Goal: Complete application form

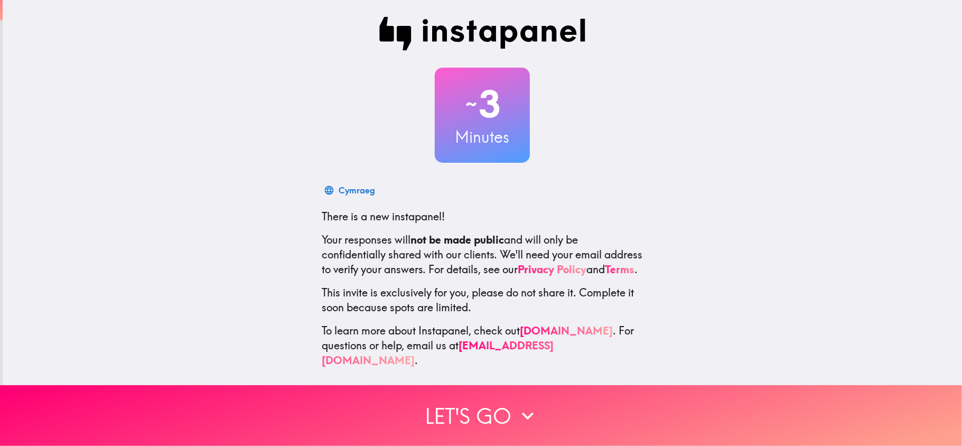
scroll to position [10, 0]
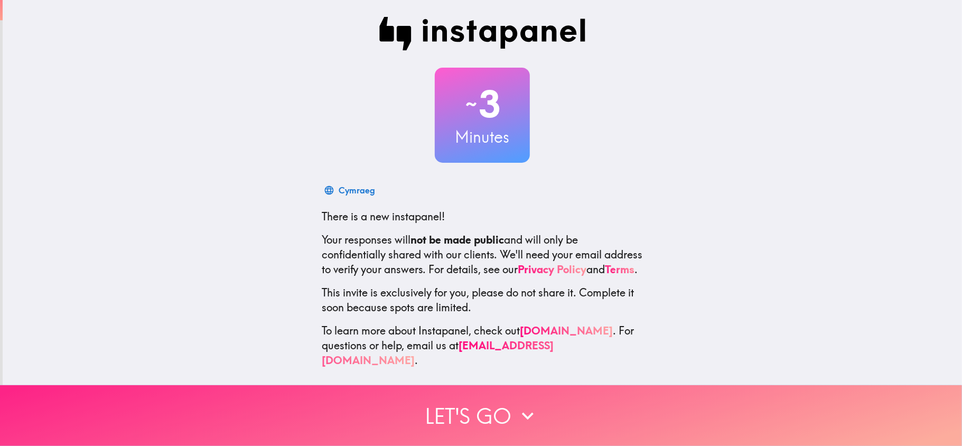
click at [483, 402] on button "Let's go" at bounding box center [481, 415] width 962 height 61
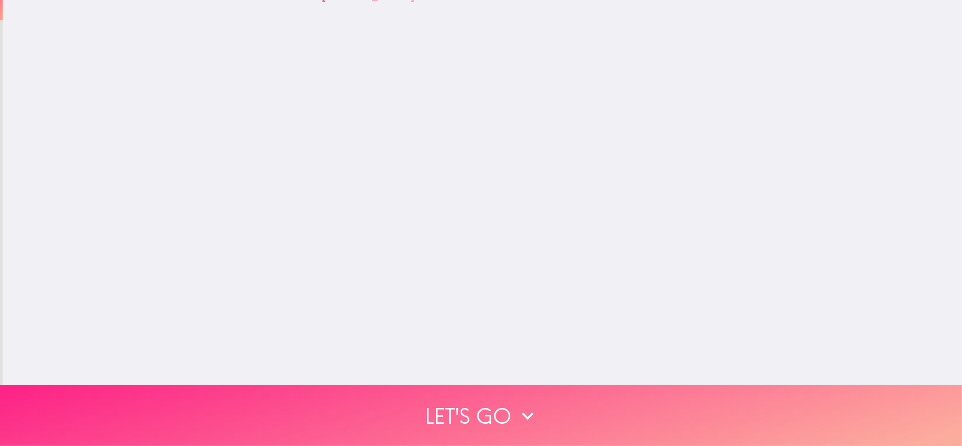
scroll to position [0, 0]
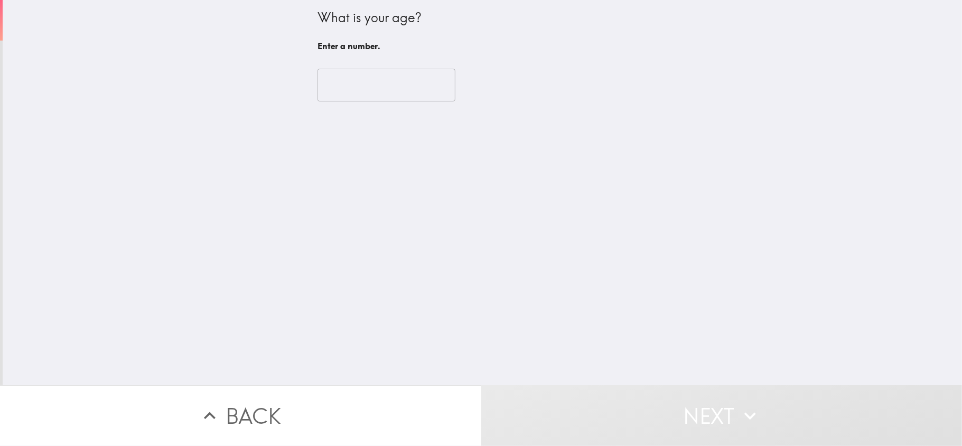
click at [394, 90] on input "number" at bounding box center [387, 85] width 138 height 33
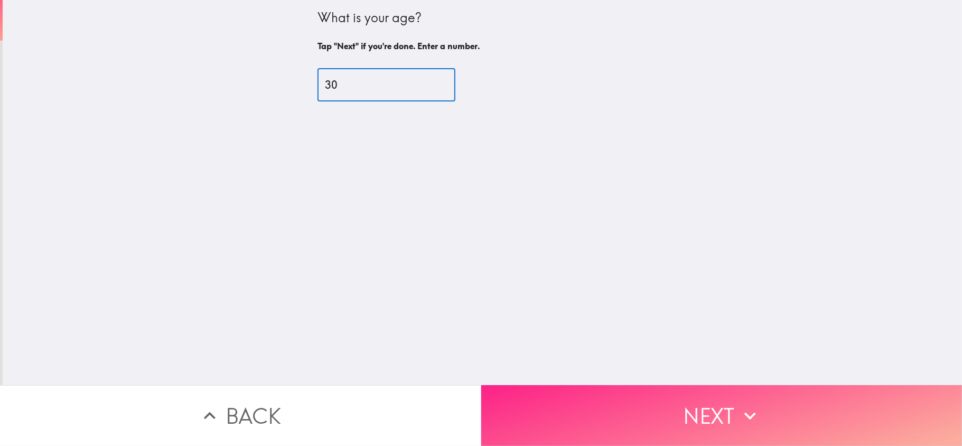
type input "30"
click at [609, 390] on button "Next" at bounding box center [721, 415] width 481 height 61
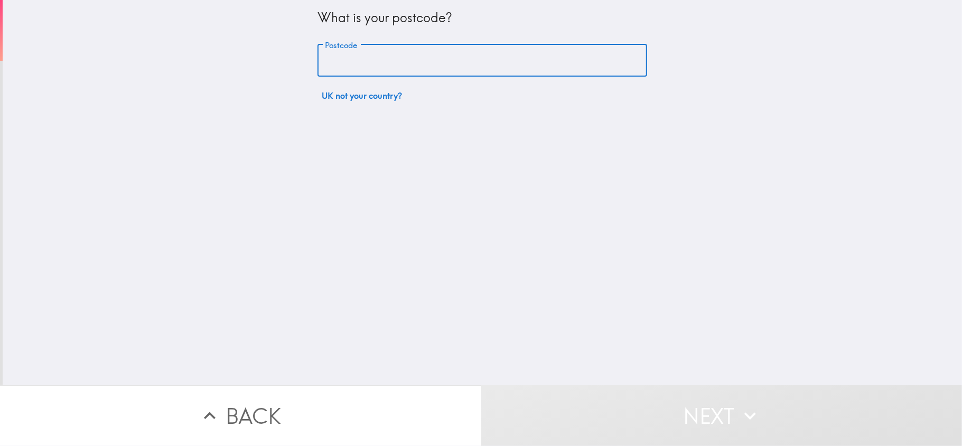
click at [449, 58] on input "Postcode" at bounding box center [483, 60] width 330 height 33
click at [345, 63] on input "Postcode" at bounding box center [483, 60] width 330 height 33
paste input "TQ2 6RD"
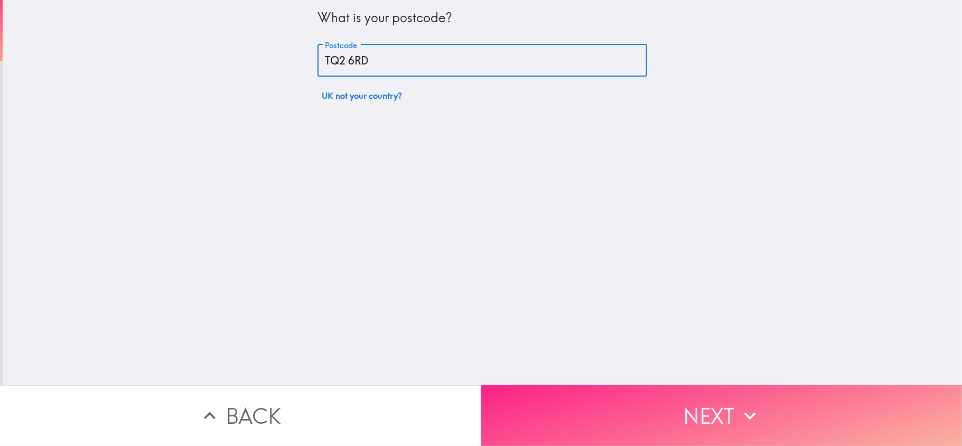
type input "TQ2 6RD"
click at [624, 400] on button "Next" at bounding box center [721, 415] width 481 height 61
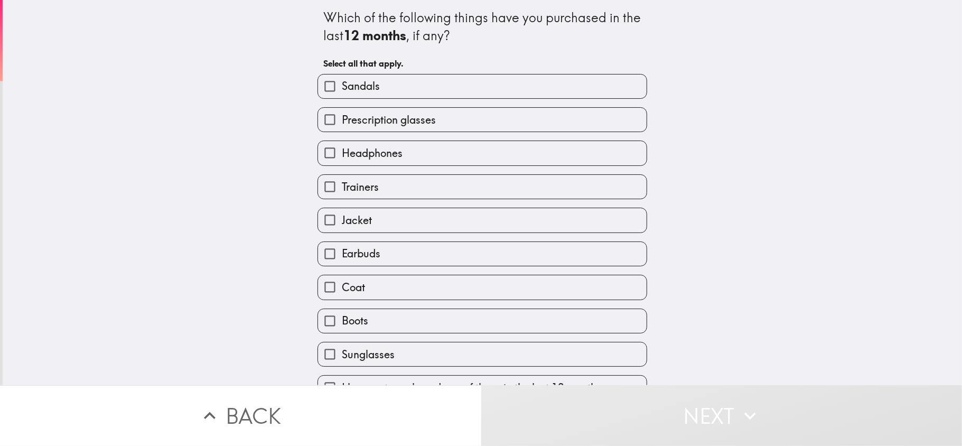
click at [349, 157] on span "Headphones" at bounding box center [372, 153] width 61 height 15
click at [342, 157] on input "Headphones" at bounding box center [330, 153] width 24 height 24
checkbox input "true"
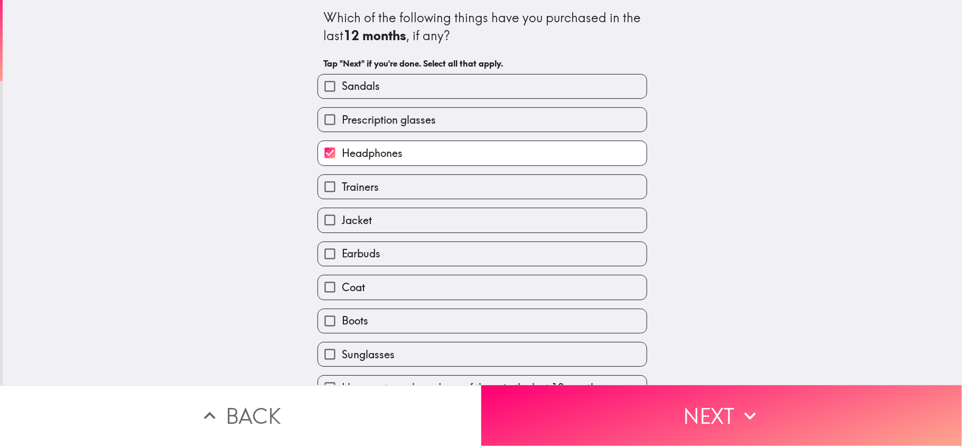
click at [385, 261] on label "Earbuds" at bounding box center [482, 254] width 329 height 24
click at [342, 261] on input "Earbuds" at bounding box center [330, 254] width 24 height 24
checkbox input "true"
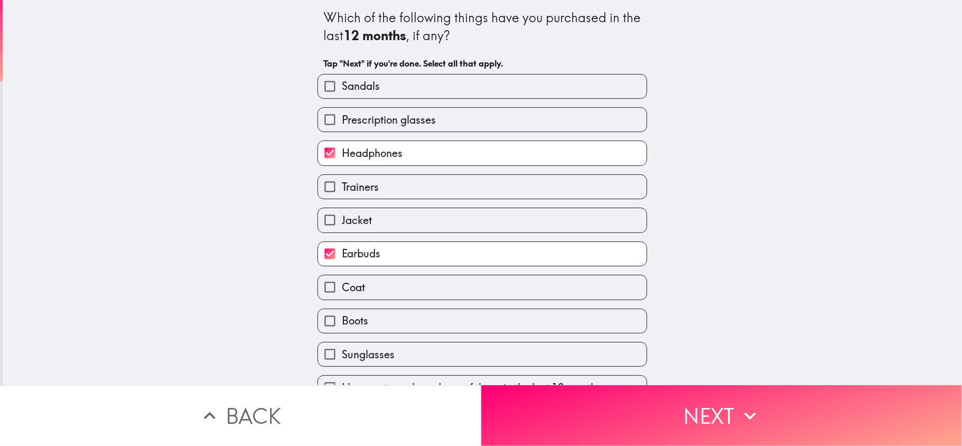
click at [365, 90] on span "Sandals" at bounding box center [361, 86] width 38 height 15
click at [342, 90] on input "Sandals" at bounding box center [330, 87] width 24 height 24
checkbox input "true"
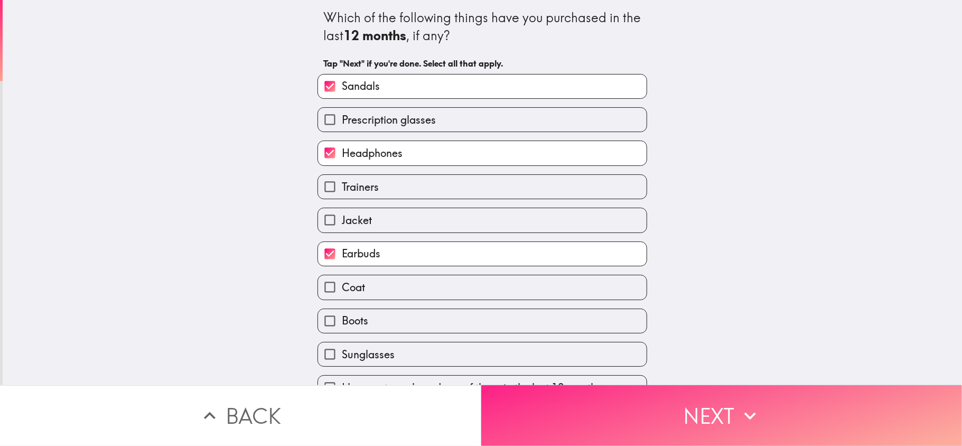
click at [584, 413] on button "Next" at bounding box center [721, 415] width 481 height 61
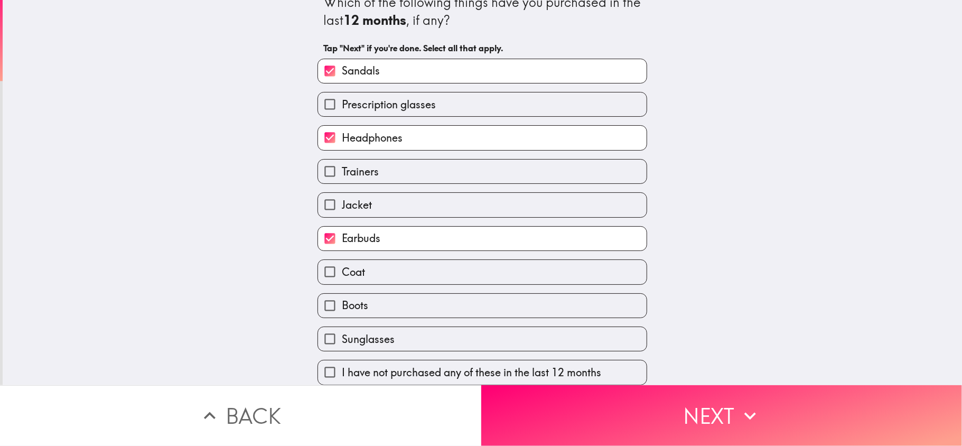
scroll to position [29, 0]
